Goal: Find specific fact: Find specific fact

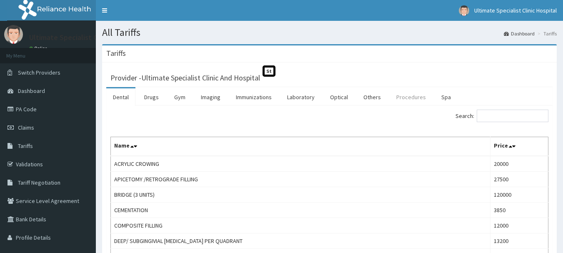
click at [407, 96] on link "Procedures" at bounding box center [410, 96] width 43 height 17
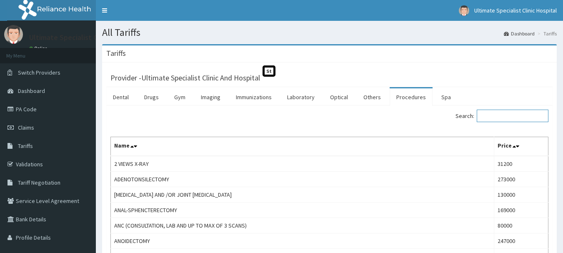
click at [491, 117] on input "Search:" at bounding box center [513, 116] width 72 height 12
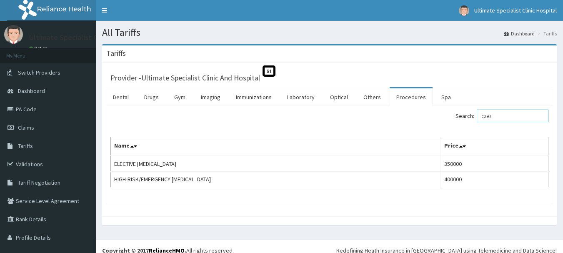
type input "caes"
click at [36, 107] on link "PA Code" at bounding box center [48, 109] width 96 height 18
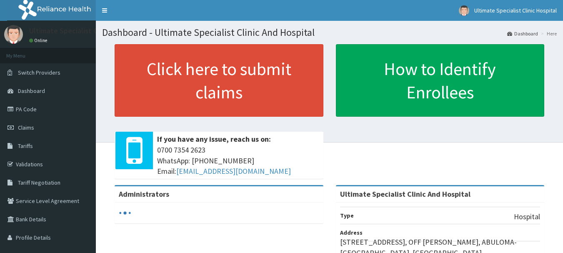
click at [24, 141] on link "Tariffs" at bounding box center [48, 146] width 96 height 18
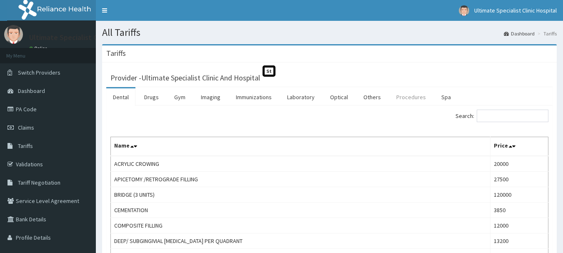
click at [406, 97] on link "Procedures" at bounding box center [410, 96] width 43 height 17
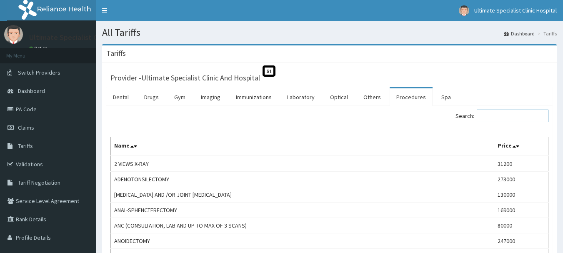
click at [495, 117] on input "Search:" at bounding box center [513, 116] width 72 height 12
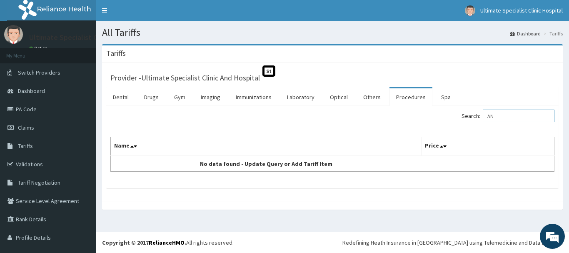
type input "A"
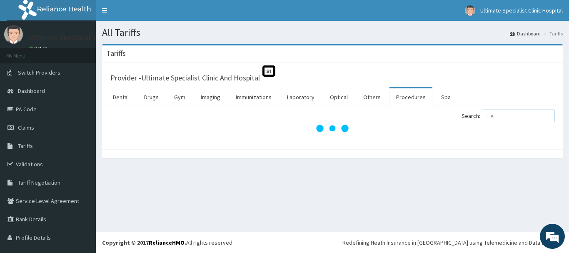
type input "H"
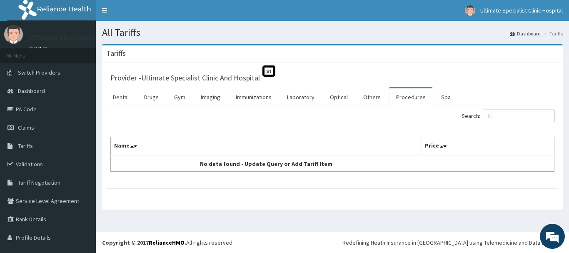
type input "T"
